Goal: Navigation & Orientation: Find specific page/section

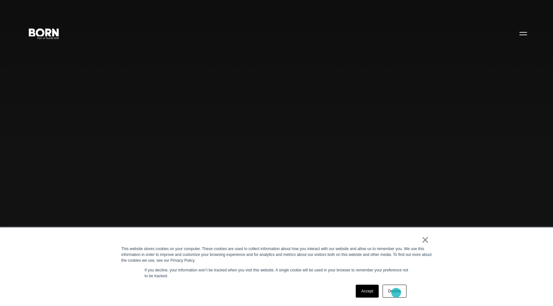
click at [396, 293] on link "Decline" at bounding box center [394, 291] width 24 height 13
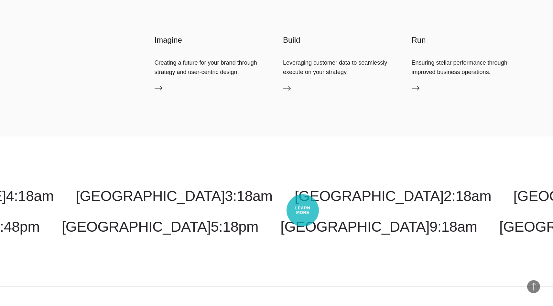
scroll to position [2095, 0]
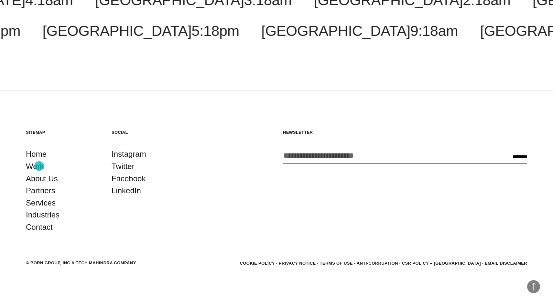
click at [39, 166] on link "Work" at bounding box center [35, 166] width 18 height 12
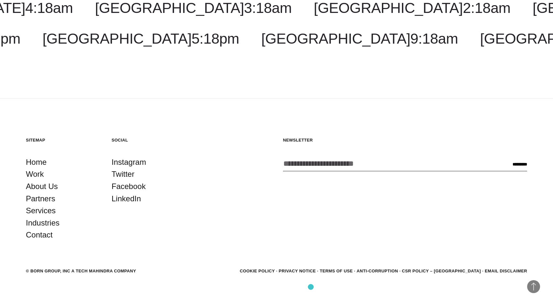
scroll to position [2160, 0]
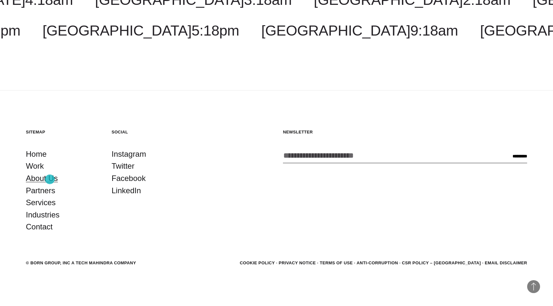
click at [50, 179] on link "About Us" at bounding box center [42, 178] width 32 height 12
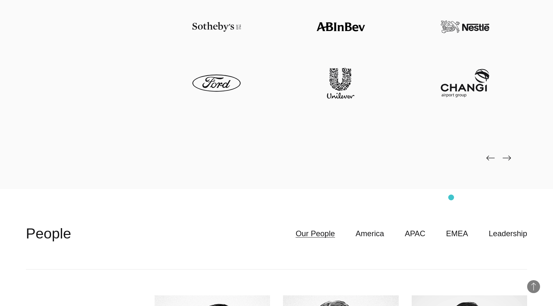
scroll to position [1700, 0]
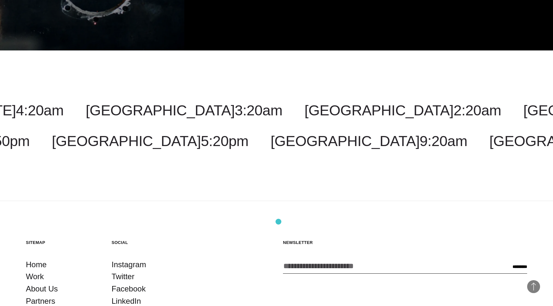
scroll to position [2051, 0]
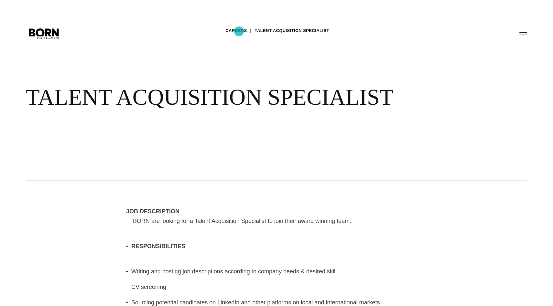
click at [239, 31] on link "Careers" at bounding box center [235, 31] width 21 height 10
